Goal: Task Accomplishment & Management: Manage account settings

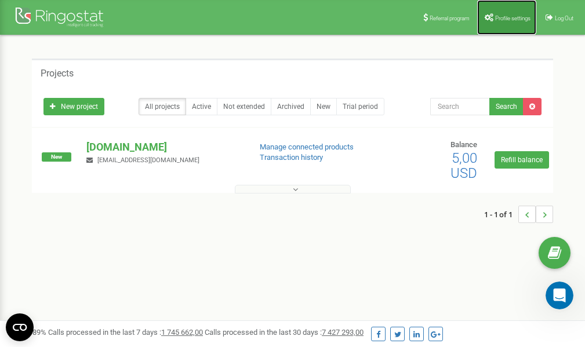
click at [501, 14] on link "Profile settings" at bounding box center [506, 17] width 59 height 35
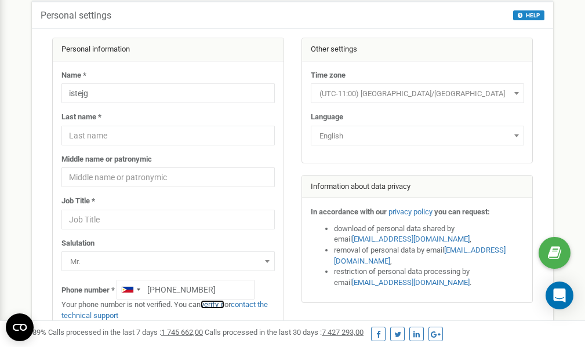
click at [217, 305] on link "verify it" at bounding box center [213, 304] width 24 height 9
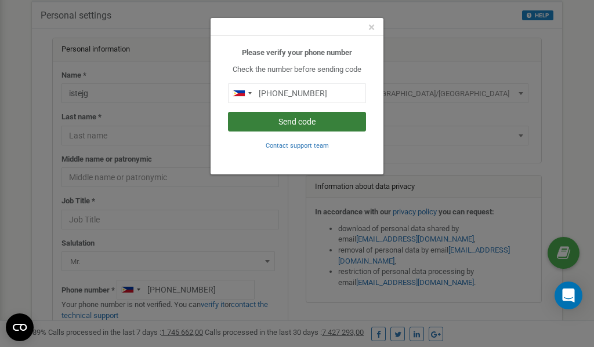
click at [289, 119] on button "Send code" at bounding box center [297, 122] width 138 height 20
